Goal: Information Seeking & Learning: Learn about a topic

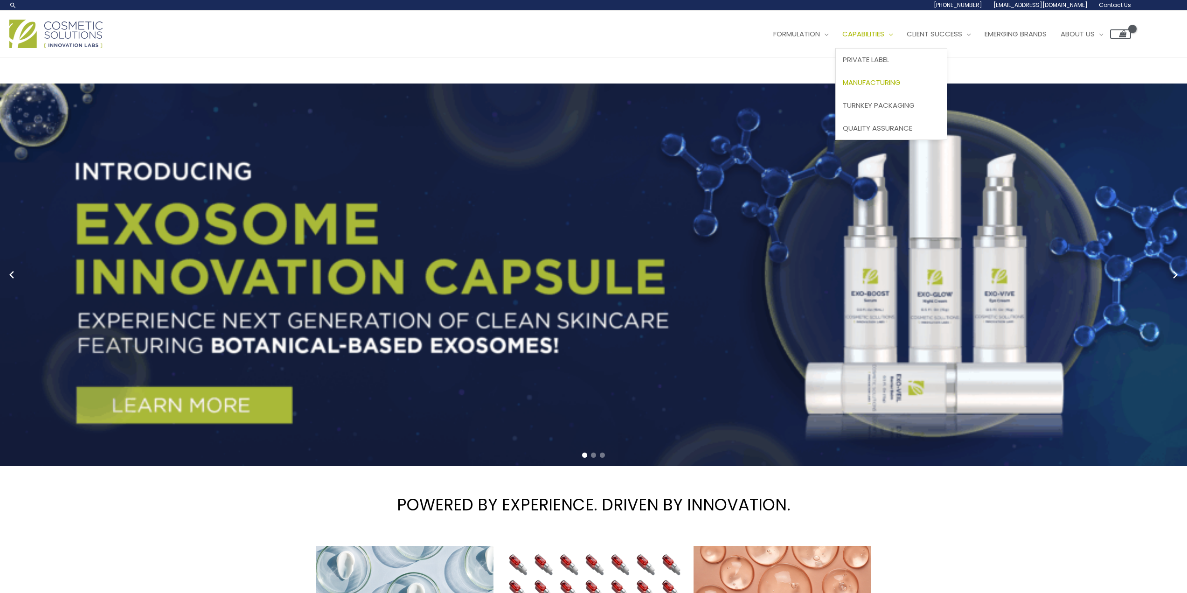
click at [881, 86] on span "Manufacturing" at bounding box center [872, 82] width 58 height 10
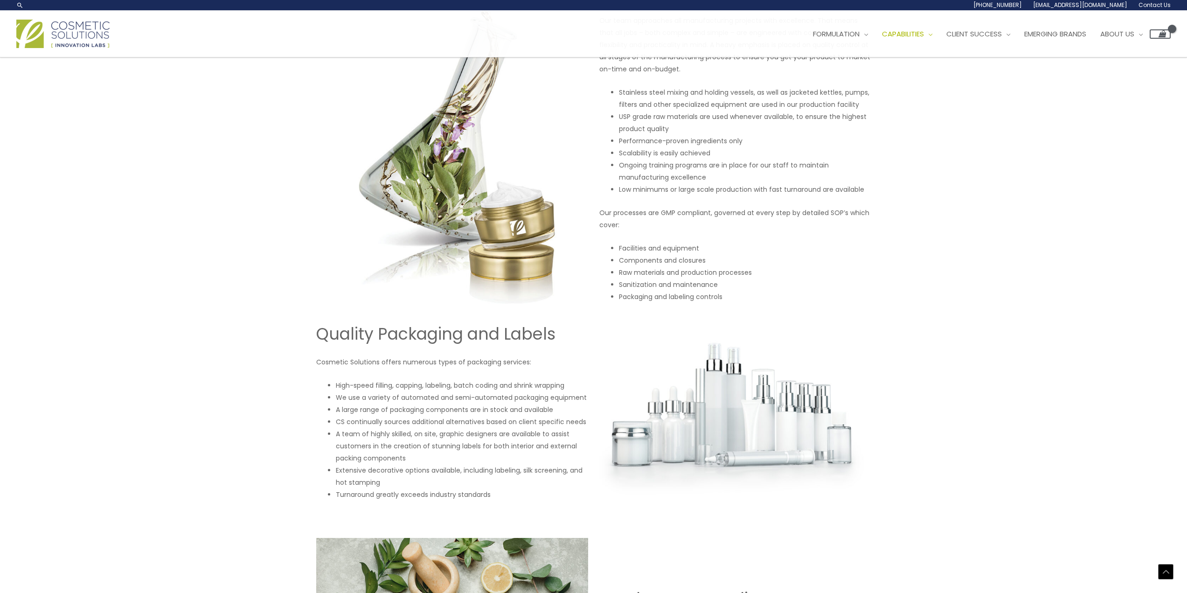
scroll to position [560, 0]
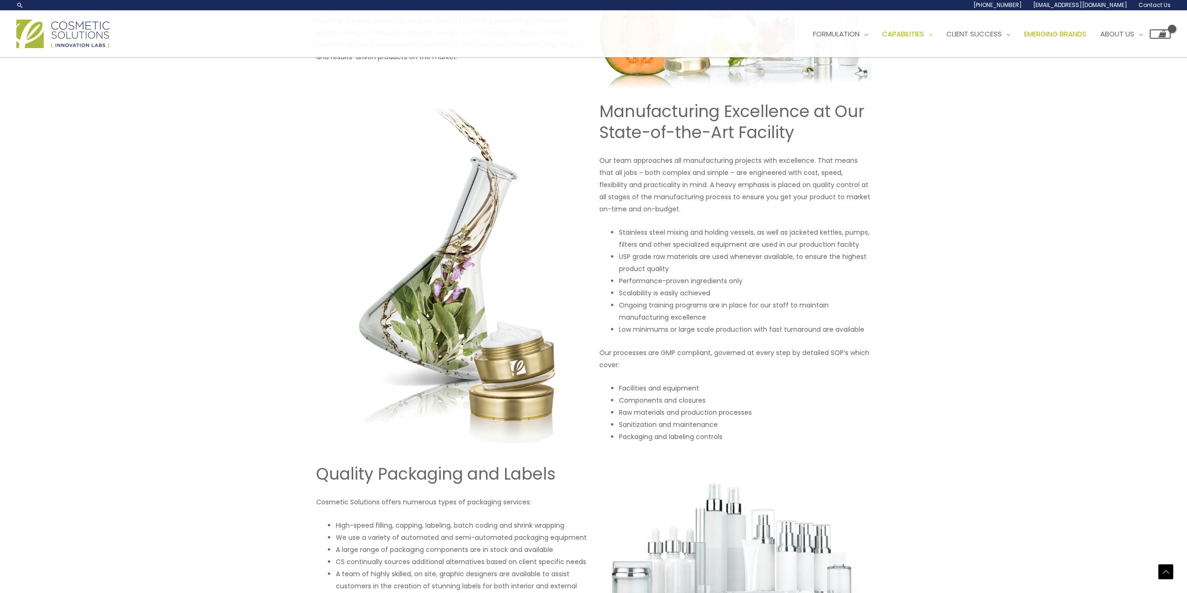
click at [1069, 30] on span "Emerging Brands" at bounding box center [1056, 34] width 62 height 10
